Goal: Task Accomplishment & Management: Complete application form

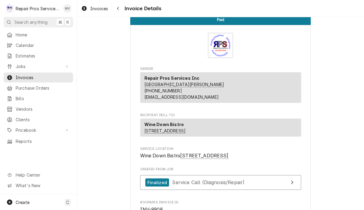
scroll to position [11, 0]
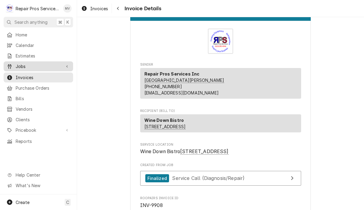
click at [28, 64] on span "Jobs" at bounding box center [38, 66] width 45 height 6
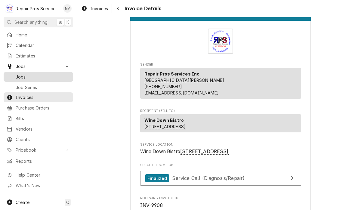
click at [38, 76] on span "Jobs" at bounding box center [43, 77] width 54 height 6
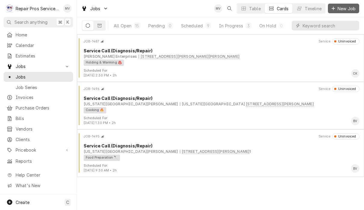
click at [342, 8] on span "New Job" at bounding box center [346, 8] width 20 height 6
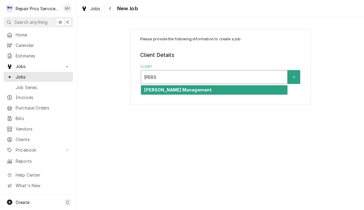
click at [196, 91] on div "[PERSON_NAME] Management" at bounding box center [214, 89] width 146 height 9
type input "smith"
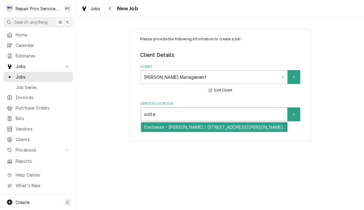
click at [200, 126] on div "Ooltewah - McDonald's / 9211 Lee Hwy, Ooltewah, TN 37363" at bounding box center [214, 126] width 146 height 9
type input "oolte"
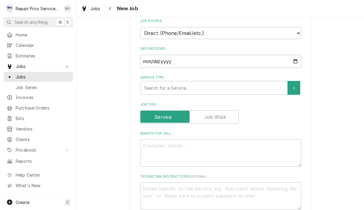
scroll to position [152, 0]
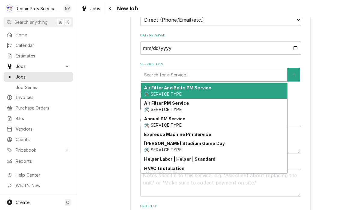
type textarea "x"
type input "d"
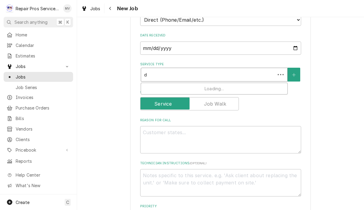
type textarea "x"
type input "di"
type textarea "x"
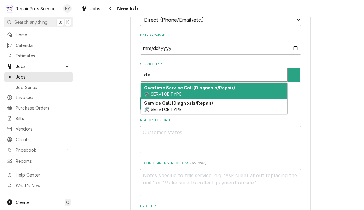
click at [189, 108] on div "Service Call (Diagnosis/Repair) 🛠️ SERVICE TYPE" at bounding box center [214, 107] width 146 height 16
type input "dia"
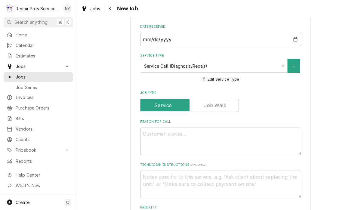
scroll to position [202, 0]
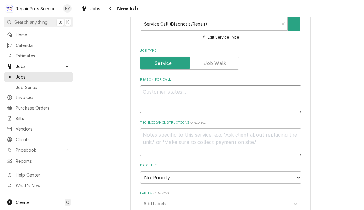
click at [155, 88] on textarea "Reason For Call" at bounding box center [220, 98] width 161 height 27
type textarea "x"
type textarea "C"
type textarea "x"
type textarea "Co"
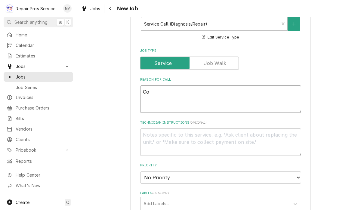
type textarea "x"
type textarea "Coo"
type textarea "x"
type textarea "Coole"
type textarea "x"
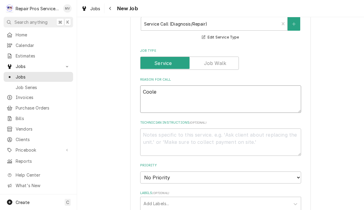
type textarea "Cooler"
type textarea "x"
type textarea "Cooler"
type textarea "x"
type textarea "Cooler u"
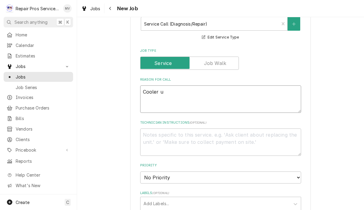
type textarea "x"
type textarea "Cooler un"
type textarea "x"
type textarea "Cooler und"
type textarea "x"
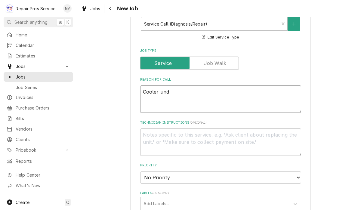
type textarea "Cooler unde"
type textarea "x"
type textarea "Cooler under"
type textarea "x"
type textarea "Cooler under"
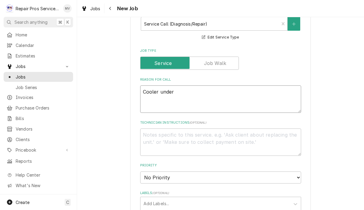
type textarea "x"
type textarea "Cooler under C"
type textarea "x"
type textarea "Cooler under Ca"
type textarea "x"
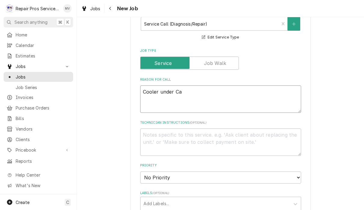
type textarea "Cooler under Caf"
type textarea "x"
type textarea "Cooler under Cafe"
type textarea "x"
type textarea "Cooler under Cafe"
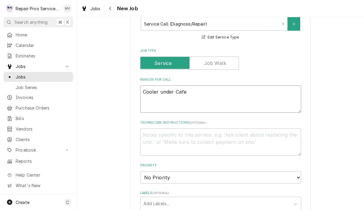
type textarea "x"
type textarea "Cooler under Cafe c"
type textarea "x"
type textarea "Cooler under Cafe co"
type textarea "x"
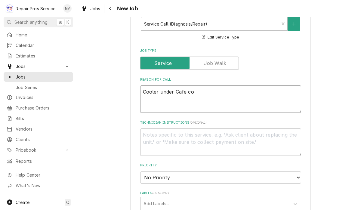
type textarea "Cooler under Cafe cof"
type textarea "x"
type textarea "Cooler under Cafe coff"
type textarea "x"
type textarea "Cooler under Cafe coffe"
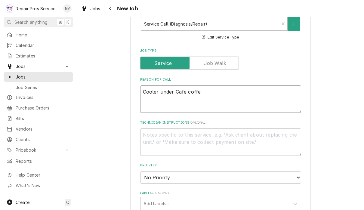
type textarea "x"
type textarea "Cooler under Cafe coffee"
type textarea "x"
type textarea "Cooler under Cafe coffee m"
type textarea "x"
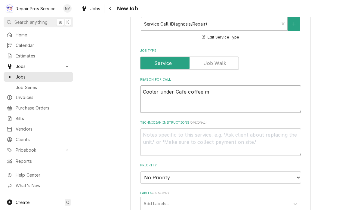
type textarea "Cooler under Cafe coffee ma"
type textarea "x"
type textarea "Cooler under Cafe coffee mac"
type textarea "x"
type textarea "Cooler under Cafe coffee mack"
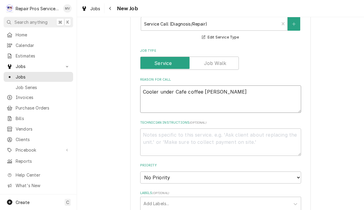
type textarea "x"
type textarea "Cooler under Cafe coffee mac"
type textarea "x"
type textarea "Cooler under Cafe coffee ma"
type textarea "x"
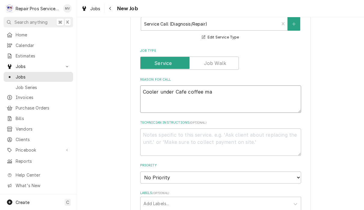
type textarea "Cooler under Cafe coffee mac"
type textarea "x"
type textarea "Cooler under Cafe coffee mach"
type textarea "x"
type textarea "Cooler under Cafe coffee machi"
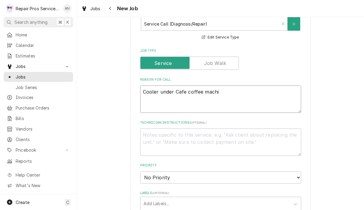
type textarea "x"
type textarea "Cooler under Cafe coffee machin"
type textarea "x"
type textarea "Cooler under Cafe coffee machine"
type textarea "x"
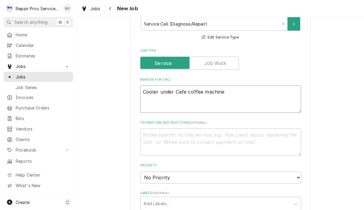
type textarea "Cooler under Cafe coffee machine"
type textarea "x"
type textarea "Cooler under Cafe coffee machine l"
type textarea "x"
type textarea "Cooler under Cafe coffee machine li"
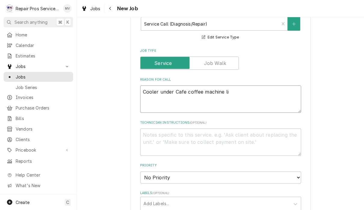
type textarea "x"
type textarea "Cooler under Cafe coffee machine lie"
type textarea "x"
type textarea "Cooler under Cafe coffee machine liea"
type textarea "x"
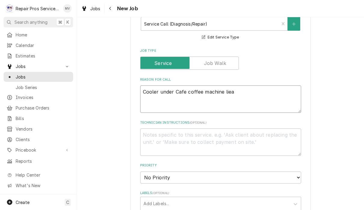
type textarea "Cooler under Cafe coffee machine lie"
type textarea "x"
type textarea "Cooler under Cafe coffee machine li"
type textarea "x"
type textarea "Cooler under Cafe coffee machine l"
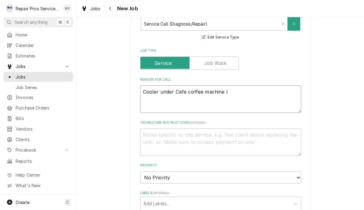
type textarea "x"
type textarea "Cooler under Cafe coffee machine le"
type textarea "x"
type textarea "Cooler under Cafe coffee machine lea"
type textarea "x"
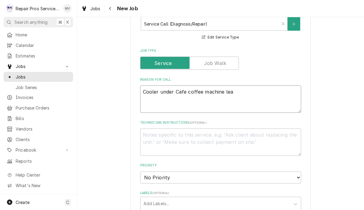
type textarea "Cooler under Cafe coffee machine leak"
type textarea "x"
type textarea "Cooler under Cafe coffee machine leaki"
type textarea "x"
type textarea "Cooler under Cafe coffee machine leakin"
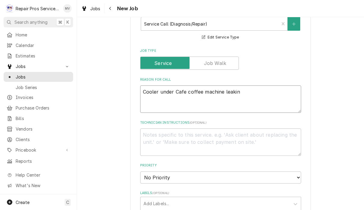
type textarea "x"
type textarea "Cooler under Cafe coffee machine leaking"
type textarea "x"
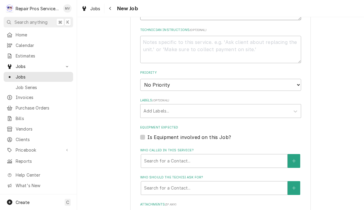
scroll to position [298, 0]
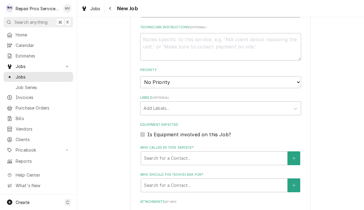
type textarea "Cooler under Cafe coffee machine leaking"
click at [259, 77] on select "No Priority Urgent High Medium Low" at bounding box center [220, 82] width 161 height 12
select select "3"
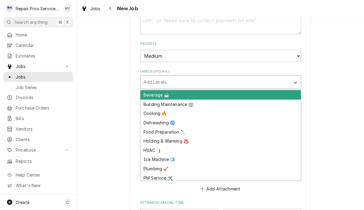
click at [189, 91] on div "Beverage ☕" at bounding box center [221, 94] width 160 height 9
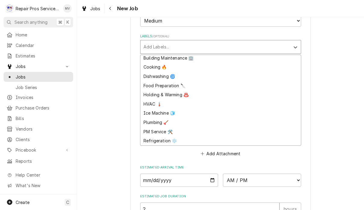
scroll to position [11, 0]
click at [161, 136] on div "Refrigeration ❄️" at bounding box center [221, 140] width 160 height 9
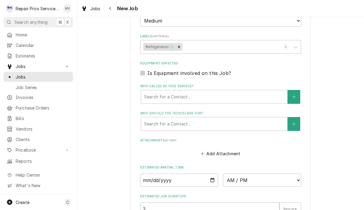
type textarea "x"
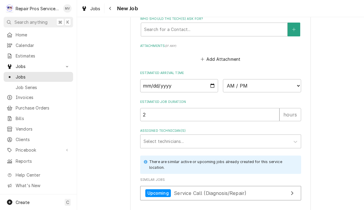
scroll to position [459, 0]
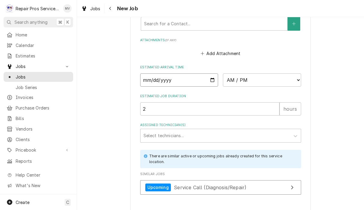
click at [156, 74] on input "Date" at bounding box center [179, 79] width 78 height 13
type input "2025-08-22"
type textarea "x"
type input "2025-08-26"
type textarea "x"
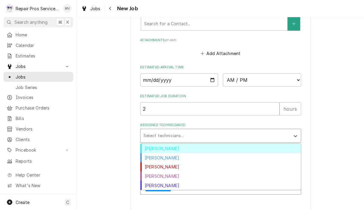
click at [232, 73] on select "AM / PM 6:00 AM 6:15 AM 6:30 AM 6:45 AM 7:00 AM 7:15 AM 7:30 AM 7:45 AM 8:00 AM…" at bounding box center [262, 79] width 78 height 13
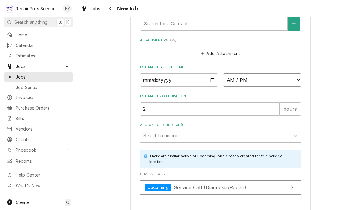
select select "09:00:00"
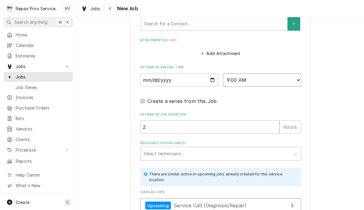
type textarea "x"
click at [235, 76] on select "AM / PM 6:00 AM 6:15 AM 6:30 AM 6:45 AM 7:00 AM 7:15 AM 7:30 AM 7:45 AM 8:00 AM…" at bounding box center [262, 79] width 78 height 13
select select "08:30:00"
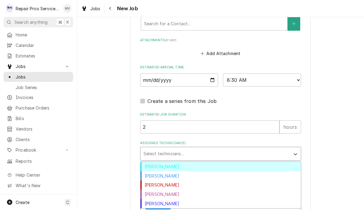
click at [159, 171] on div "Caleb Kvale" at bounding box center [221, 175] width 160 height 9
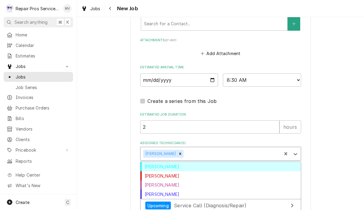
click at [168, 162] on div "Brian Volker" at bounding box center [221, 166] width 160 height 9
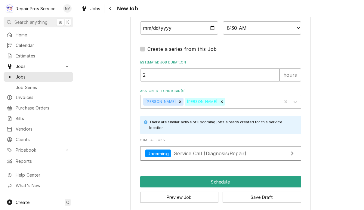
scroll to position [511, 0]
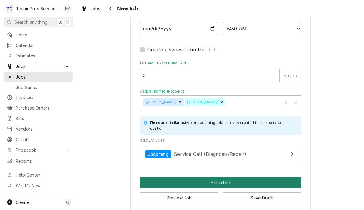
click at [221, 177] on button "Schedule" at bounding box center [220, 182] width 161 height 11
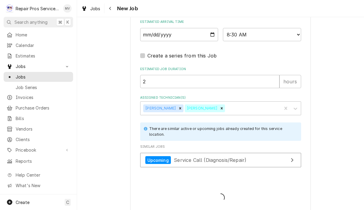
type textarea "x"
